Goal: Information Seeking & Learning: Find contact information

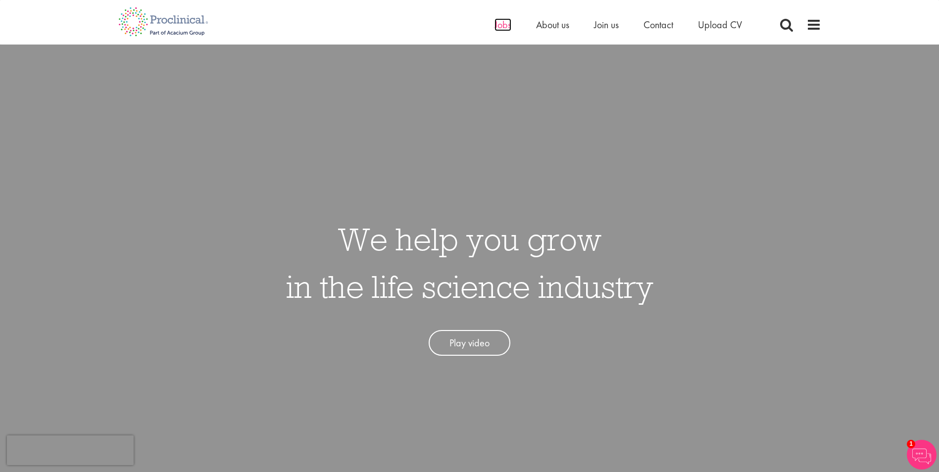
click at [502, 26] on span "Jobs" at bounding box center [502, 24] width 17 height 13
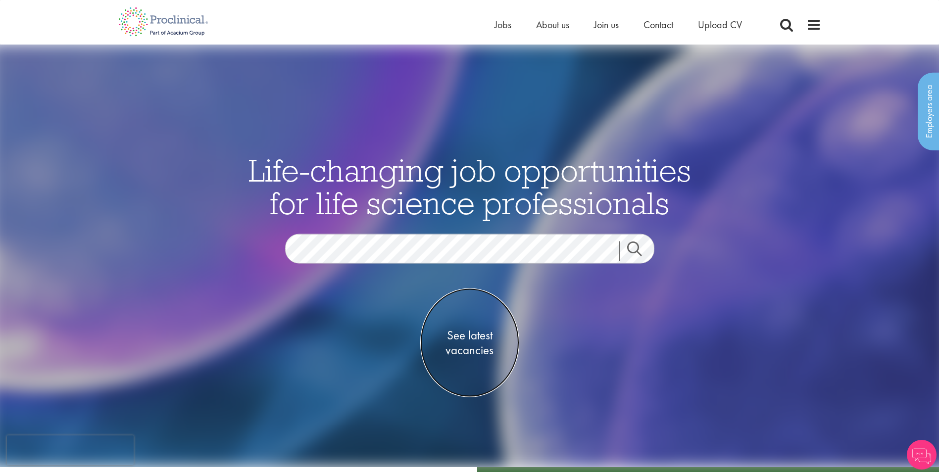
click at [473, 348] on span "See latest vacancies" at bounding box center [469, 343] width 99 height 30
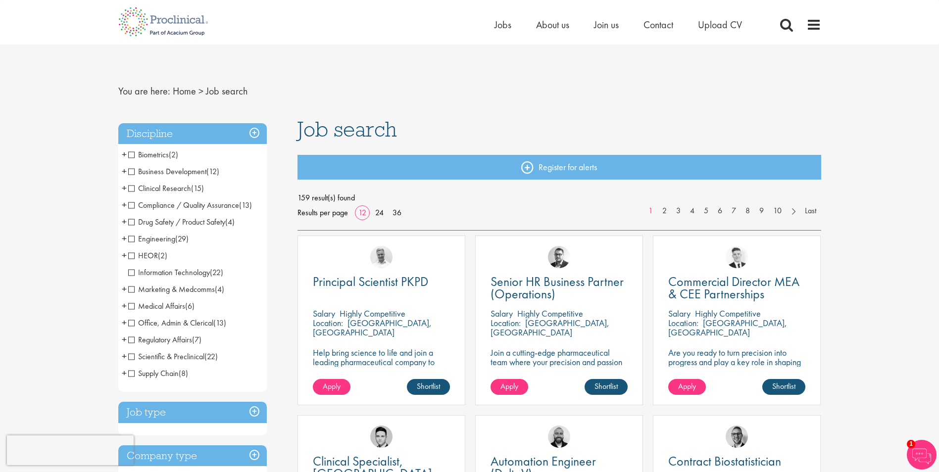
click at [153, 171] on span "Business Development" at bounding box center [167, 171] width 78 height 10
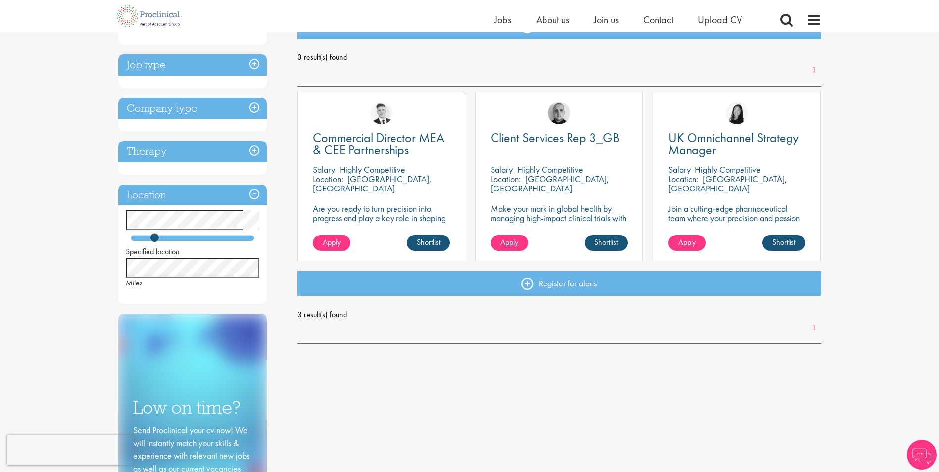
scroll to position [148, 0]
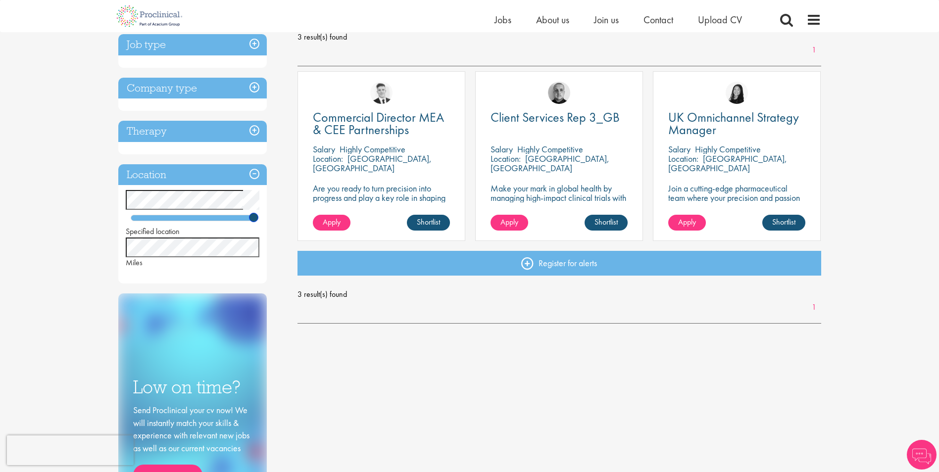
drag, startPoint x: 155, startPoint y: 218, endPoint x: 274, endPoint y: 220, distance: 118.3
click at [274, 220] on div "Discipline Business Development (3) - + Commercial Operations (3) Job type Perm…" at bounding box center [201, 254] width 180 height 595
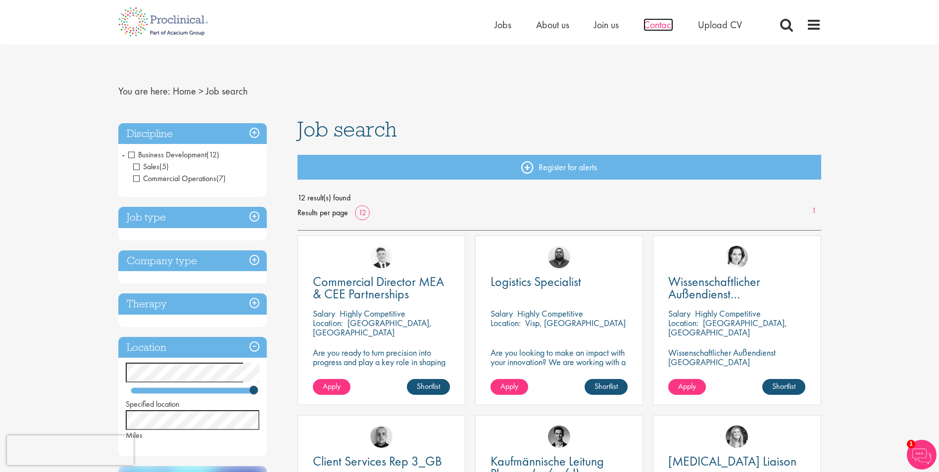
click at [662, 26] on span "Contact" at bounding box center [658, 24] width 30 height 13
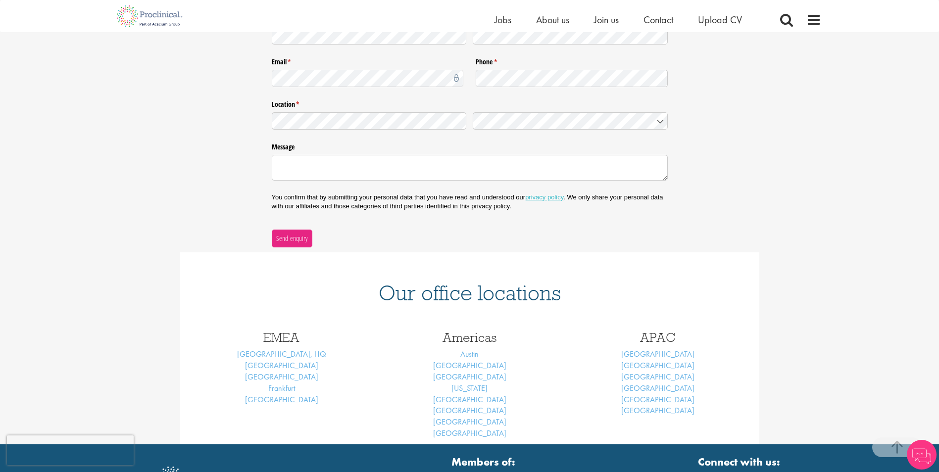
scroll to position [247, 0]
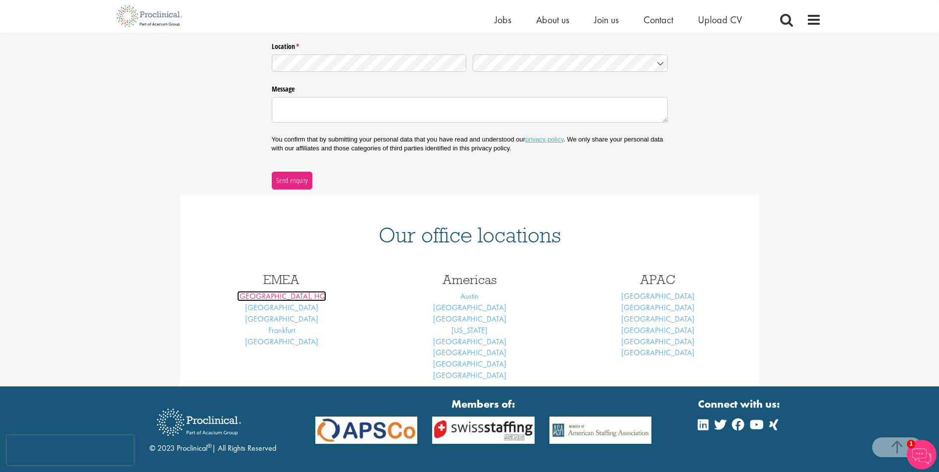
click at [289, 295] on link "[GEOGRAPHIC_DATA], HQ" at bounding box center [281, 296] width 89 height 10
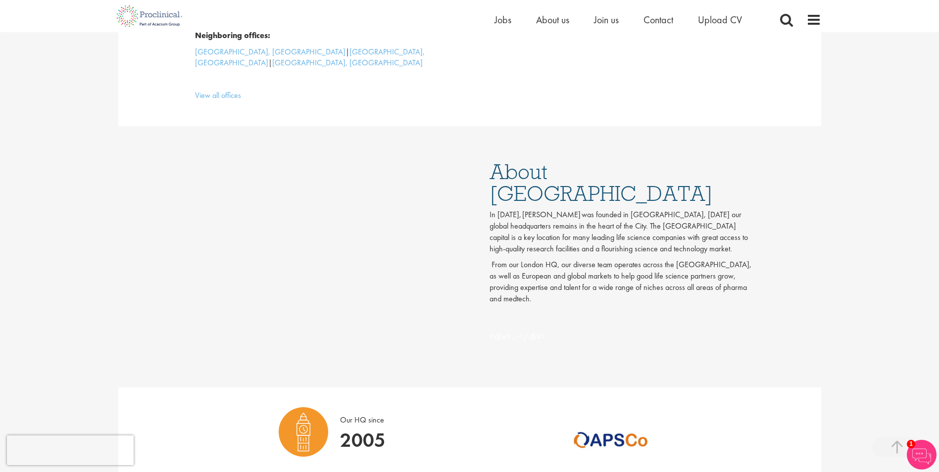
scroll to position [396, 0]
